Goal: Transaction & Acquisition: Purchase product/service

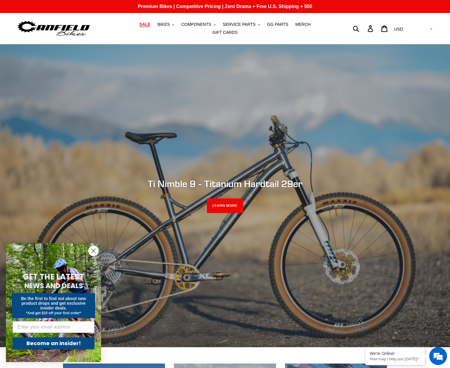
click at [139, 27] on span "SALE" at bounding box center [144, 24] width 11 height 5
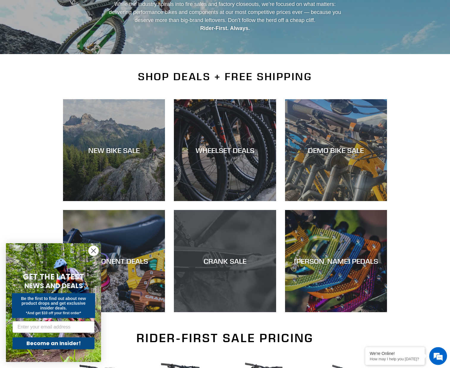
scroll to position [114, 0]
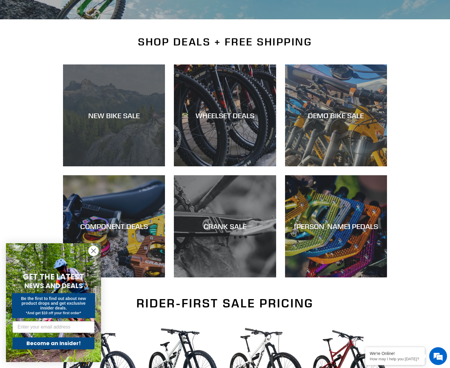
click at [117, 166] on div "NEW BIKE SALE" at bounding box center [114, 166] width 102 height 0
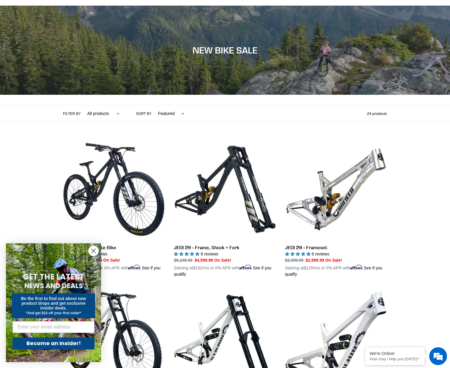
scroll to position [62, 0]
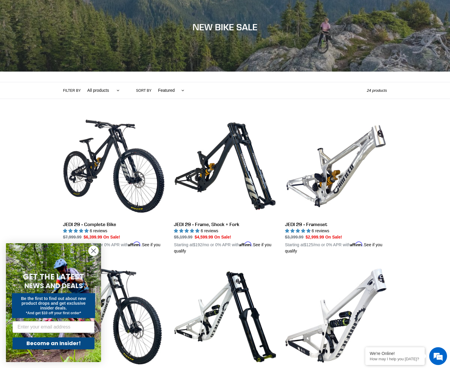
click at [96, 248] on circle "Close dialog" at bounding box center [94, 251] width 10 height 10
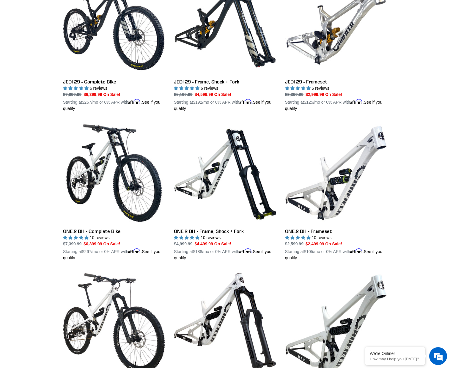
scroll to position [0, 0]
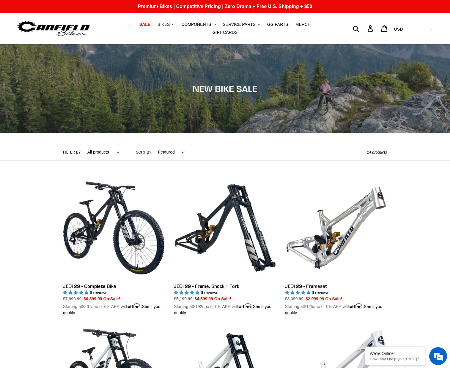
click at [139, 27] on span "SALE" at bounding box center [144, 24] width 11 height 5
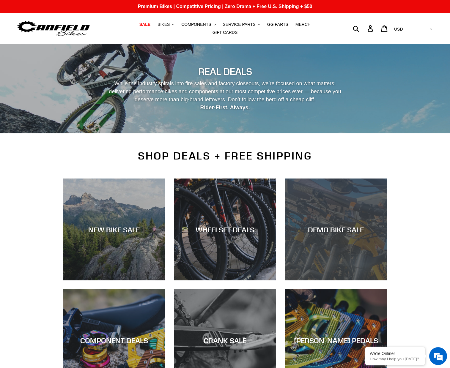
click at [332, 225] on div "DEMO BIKE SALE" at bounding box center [336, 229] width 102 height 9
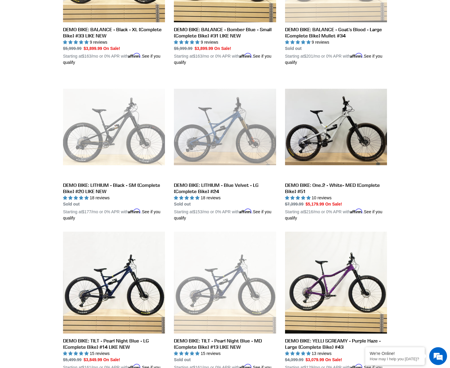
scroll to position [114, 0]
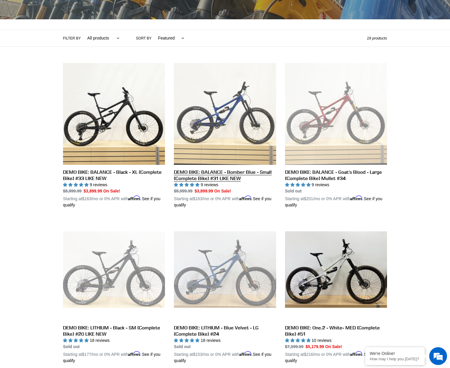
click at [227, 127] on link "DEMO BIKE: BALANCE - Bomber Blue - Small (Complete Bike) #31 LIKE NEW" at bounding box center [225, 135] width 102 height 145
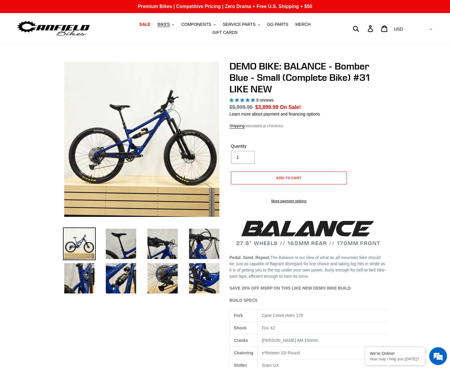
select select "highest-rating"
